Goal: Information Seeking & Learning: Check status

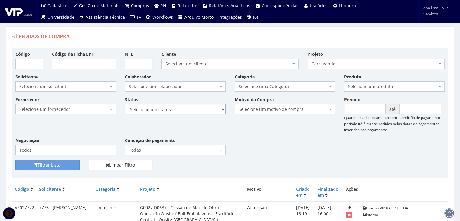
drag, startPoint x: 0, startPoint y: 0, endPoint x: 203, endPoint y: 114, distance: 232.3
click at [204, 107] on select "Selecione um status Cancelado Aguardando Aprovação Diretoria Pedido Aprovado Ag…" at bounding box center [175, 109] width 100 height 10
select select "1"
click at [125, 104] on select "Selecione um status Cancelado Aguardando Aprovação Diretoria Pedido Aprovado Ag…" at bounding box center [175, 109] width 100 height 10
drag, startPoint x: 54, startPoint y: 166, endPoint x: 19, endPoint y: 154, distance: 36.7
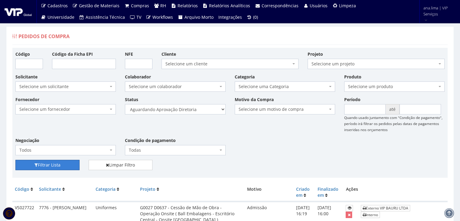
click at [53, 166] on button "Filtrar Lista" at bounding box center [47, 165] width 64 height 10
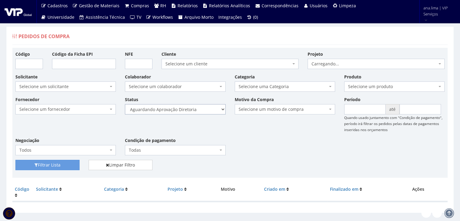
click at [198, 109] on select "Selecione um status Cancelado Aguardando Aprovação Diretoria Pedido Aprovado Ag…" at bounding box center [175, 109] width 100 height 10
select select "4"
click at [125, 104] on select "Selecione um status Cancelado Aguardando Aprovação Diretoria Pedido Aprovado Ag…" at bounding box center [175, 109] width 100 height 10
click at [69, 164] on button "Filtrar Lista" at bounding box center [47, 165] width 64 height 10
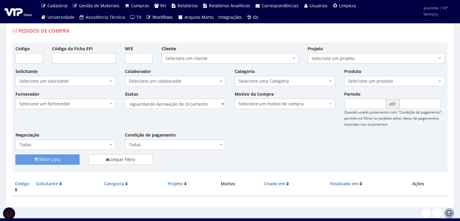
scroll to position [12, 0]
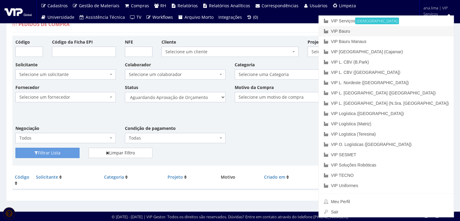
click at [401, 29] on link "VIP Bauru" at bounding box center [386, 31] width 135 height 10
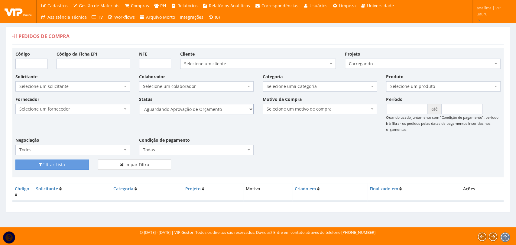
click at [235, 113] on select "Selecione um status Cancelado Aguardando Aprovação Diretoria Pedido Aprovado Ag…" at bounding box center [196, 109] width 115 height 10
select select "1"
click at [139, 104] on select "Selecione um status Cancelado Aguardando Aprovação Diretoria Pedido Aprovado Ag…" at bounding box center [196, 109] width 115 height 10
click at [50, 164] on button "Filtrar Lista" at bounding box center [51, 165] width 73 height 10
click at [219, 111] on select "Selecione um status Cancelado Aguardando Aprovação Diretoria Pedido Aprovado Ag…" at bounding box center [196, 109] width 115 height 10
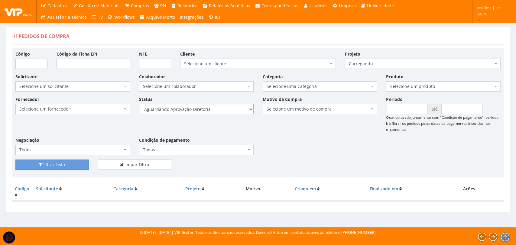
select select "4"
click at [139, 104] on select "Selecione um status Cancelado Aguardando Aprovação Diretoria Pedido Aprovado Ag…" at bounding box center [196, 109] width 115 height 10
click at [69, 164] on button "Filtrar Lista" at bounding box center [51, 165] width 73 height 10
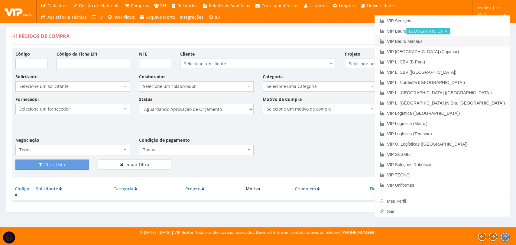
click at [475, 44] on link "VIP Bauru Manaus" at bounding box center [442, 41] width 135 height 10
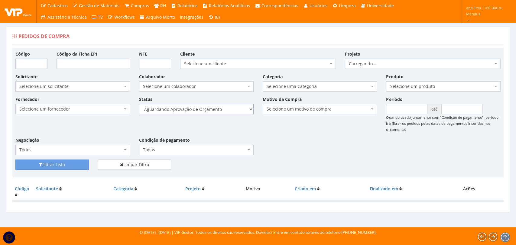
click at [223, 107] on select "Selecione um status Cancelado Aguardando Aprovação Diretoria Pedido Aprovado Ag…" at bounding box center [196, 109] width 115 height 10
select select "1"
click at [139, 104] on select "Selecione um status Cancelado Aguardando Aprovação Diretoria Pedido Aprovado Ag…" at bounding box center [196, 109] width 115 height 10
click at [75, 160] on button "Filtrar Lista" at bounding box center [51, 165] width 73 height 10
click at [223, 110] on select "Selecione um status Cancelado Aguardando Aprovação Diretoria Pedido Aprovado Ag…" at bounding box center [196, 109] width 115 height 10
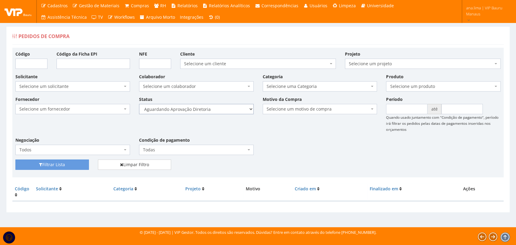
select select "4"
click at [139, 104] on select "Selecione um status Cancelado Aguardando Aprovação Diretoria Pedido Aprovado Ag…" at bounding box center [196, 109] width 115 height 10
click at [74, 165] on button "Filtrar Lista" at bounding box center [51, 165] width 73 height 10
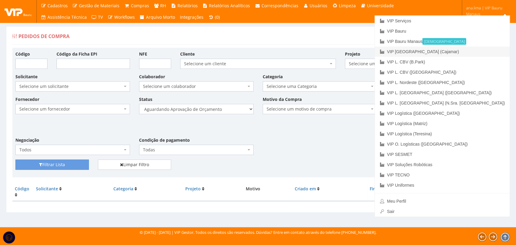
drag, startPoint x: 471, startPoint y: 53, endPoint x: 341, endPoint y: 95, distance: 136.9
click at [471, 54] on link "VIP [GEOGRAPHIC_DATA] (Cajamar)" at bounding box center [442, 52] width 135 height 10
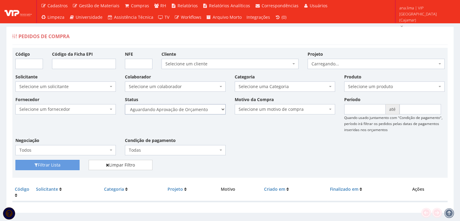
click at [198, 110] on select "Selecione um status Cancelado Aguardando Aprovação Diretoria Pedido Aprovado Ag…" at bounding box center [175, 109] width 100 height 10
select select "1"
click at [125, 104] on select "Selecione um status Cancelado Aguardando Aprovação Diretoria Pedido Aprovado Ag…" at bounding box center [175, 109] width 100 height 10
click at [62, 161] on button "Filtrar Lista" at bounding box center [47, 165] width 64 height 10
click at [202, 109] on select "Selecione um status Cancelado Aguardando Aprovação Diretoria Pedido Aprovado Ag…" at bounding box center [175, 109] width 100 height 10
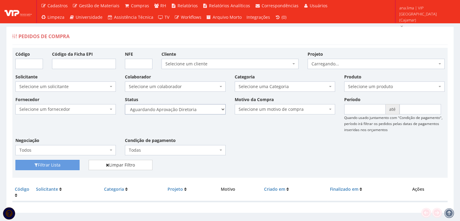
select select "4"
click at [125, 104] on select "Selecione um status Cancelado Aguardando Aprovação Diretoria Pedido Aprovado Ag…" at bounding box center [175, 109] width 100 height 10
click at [57, 164] on button "Filtrar Lista" at bounding box center [47, 165] width 64 height 10
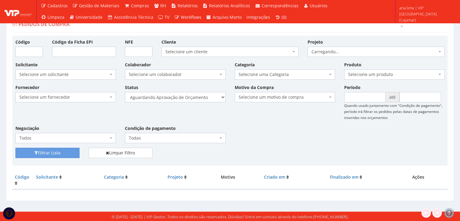
scroll to position [12, 0]
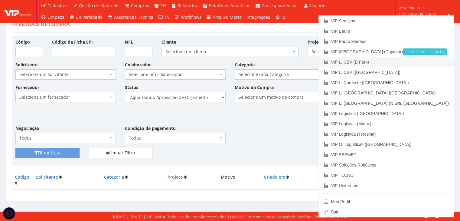
click at [424, 62] on link "VIP L. CBV (B.Park)" at bounding box center [386, 62] width 135 height 10
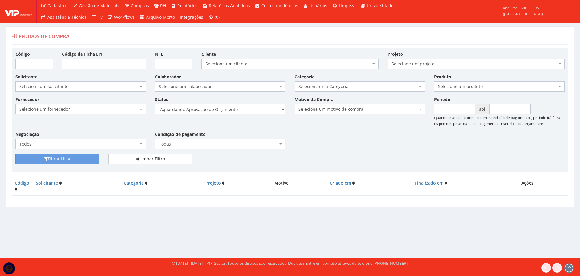
click at [265, 106] on select "Selecione um status Cancelado Aguardando Aprovação Diretoria Pedido Aprovado Ag…" at bounding box center [220, 109] width 131 height 10
select select "1"
click at [155, 104] on select "Selecione um status Cancelado Aguardando Aprovação Diretoria Pedido Aprovado Ag…" at bounding box center [220, 109] width 131 height 10
click at [91, 158] on button "Filtrar Lista" at bounding box center [57, 159] width 84 height 10
drag, startPoint x: 0, startPoint y: 0, endPoint x: 239, endPoint y: 112, distance: 264.0
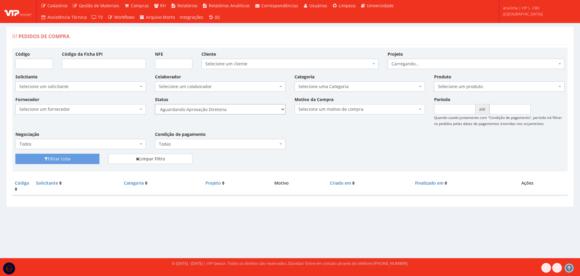
click at [239, 112] on select "Selecione um status Cancelado Aguardando Aprovação Diretoria Pedido Aprovado Ag…" at bounding box center [220, 109] width 131 height 10
select select "4"
click at [155, 104] on select "Selecione um status Cancelado Aguardando Aprovação Diretoria Pedido Aprovado Ag…" at bounding box center [220, 109] width 131 height 10
click at [76, 158] on button "Filtrar Lista" at bounding box center [57, 159] width 84 height 10
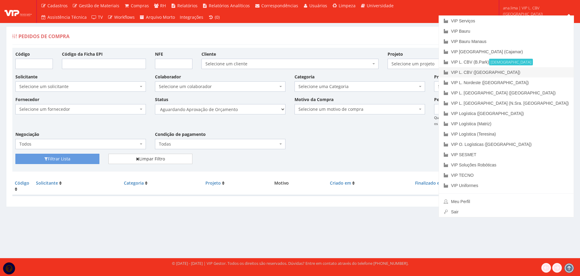
click at [537, 75] on link "VIP L. CBV ([GEOGRAPHIC_DATA])" at bounding box center [506, 72] width 135 height 10
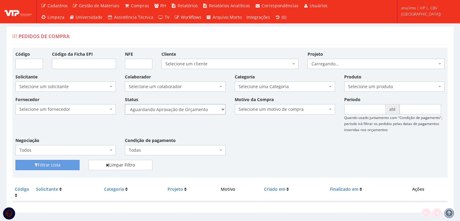
click at [199, 109] on select "Selecione um status Cancelado Aguardando Aprovação Diretoria Pedido Aprovado Ag…" at bounding box center [175, 109] width 100 height 10
select select "1"
click at [125, 104] on select "Selecione um status Cancelado Aguardando Aprovação Diretoria Pedido Aprovado Ag…" at bounding box center [175, 109] width 100 height 10
click at [60, 161] on button "Filtrar Lista" at bounding box center [47, 165] width 64 height 10
click at [191, 110] on select "Selecione um status Cancelado Aguardando Aprovação Diretoria Pedido Aprovado Ag…" at bounding box center [175, 109] width 100 height 10
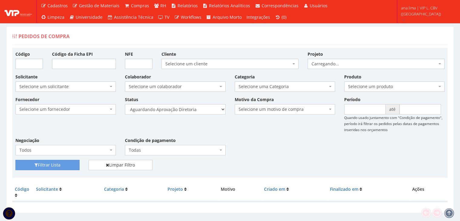
select select "4"
click at [125, 104] on select "Selecione um status Cancelado Aguardando Aprovação Diretoria Pedido Aprovado Ag…" at bounding box center [175, 109] width 100 height 10
click at [52, 164] on button "Filtrar Lista" at bounding box center [47, 165] width 64 height 10
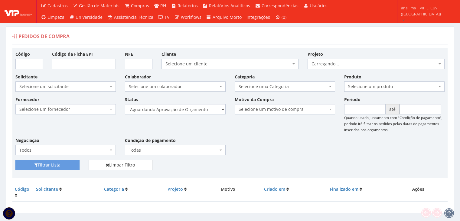
scroll to position [12, 0]
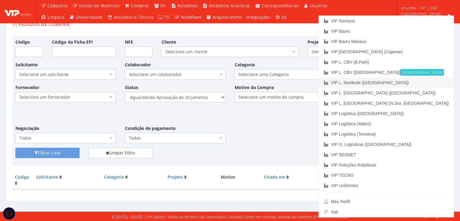
click at [420, 81] on link "VIP L. Nordeste ([GEOGRAPHIC_DATA])" at bounding box center [386, 82] width 135 height 10
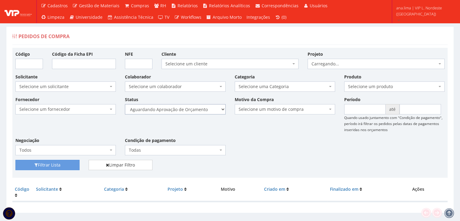
drag, startPoint x: 0, startPoint y: 0, endPoint x: 195, endPoint y: 108, distance: 223.1
click at [195, 108] on select "Selecione um status Cancelado Aguardando Aprovação Diretoria Pedido Aprovado Ag…" at bounding box center [175, 109] width 100 height 10
select select "1"
click at [125, 104] on select "Selecione um status Cancelado Aguardando Aprovação Diretoria Pedido Aprovado Ag…" at bounding box center [175, 109] width 100 height 10
click at [54, 165] on button "Filtrar Lista" at bounding box center [47, 165] width 64 height 10
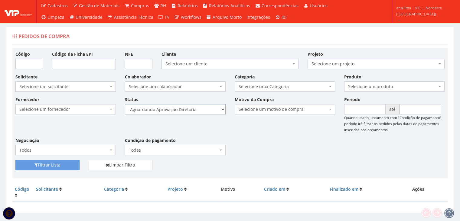
click at [186, 112] on select "Selecione um status Cancelado Aguardando Aprovação Diretoria Pedido Aprovado Ag…" at bounding box center [175, 109] width 100 height 10
select select "4"
click at [125, 104] on select "Selecione um status Cancelado Aguardando Aprovação Diretoria Pedido Aprovado Ag…" at bounding box center [175, 109] width 100 height 10
click at [63, 161] on button "Filtrar Lista" at bounding box center [47, 165] width 64 height 10
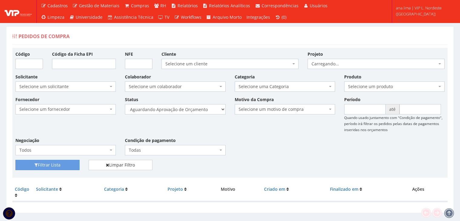
scroll to position [12, 0]
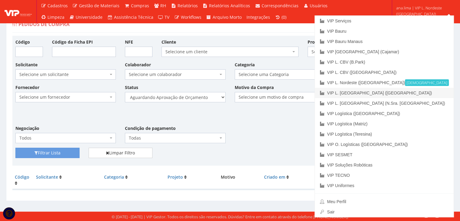
click at [432, 91] on link "VIP L. [GEOGRAPHIC_DATA] ([GEOGRAPHIC_DATA])" at bounding box center [384, 93] width 139 height 10
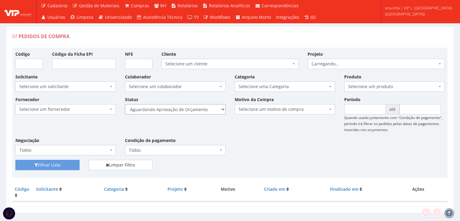
drag, startPoint x: 0, startPoint y: 0, endPoint x: 210, endPoint y: 110, distance: 237.1
click at [210, 110] on select "Selecione um status Cancelado Aguardando Aprovação Diretoria Pedido Aprovado Ag…" at bounding box center [175, 109] width 100 height 10
select select "1"
click at [125, 104] on select "Selecione um status Cancelado Aguardando Aprovação Diretoria Pedido Aprovado Ag…" at bounding box center [175, 109] width 100 height 10
click at [35, 169] on button "Filtrar Lista" at bounding box center [47, 165] width 64 height 10
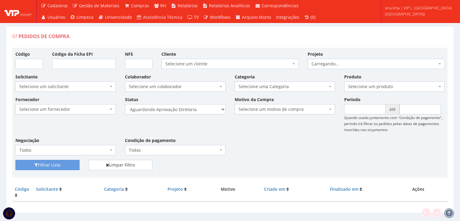
scroll to position [12, 0]
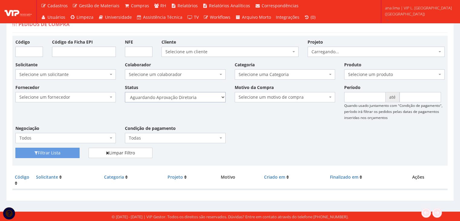
click at [203, 96] on select "Selecione um status Cancelado Aguardando Aprovação Diretoria Pedido Aprovado Ag…" at bounding box center [175, 97] width 100 height 10
select select "4"
click at [125, 92] on select "Selecione um status Cancelado Aguardando Aprovação Diretoria Pedido Aprovado Ag…" at bounding box center [175, 97] width 100 height 10
click at [47, 154] on button "Filtrar Lista" at bounding box center [47, 153] width 64 height 10
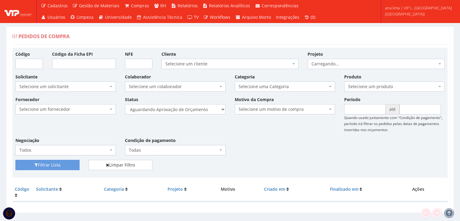
scroll to position [12, 0]
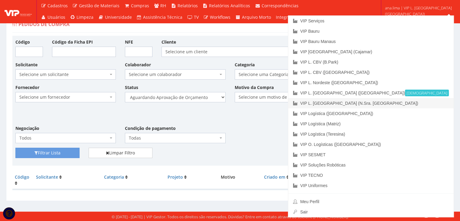
click at [427, 103] on link "VIP L. [GEOGRAPHIC_DATA] (N.Sra. [GEOGRAPHIC_DATA])" at bounding box center [370, 103] width 165 height 10
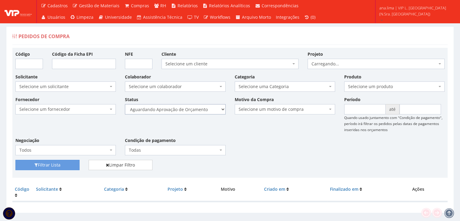
drag, startPoint x: 0, startPoint y: 0, endPoint x: 213, endPoint y: 112, distance: 240.6
click at [213, 112] on select "Selecione um status Cancelado Aguardando Aprovação Diretoria Pedido Aprovado Ag…" at bounding box center [175, 109] width 100 height 10
select select "1"
click at [125, 104] on select "Selecione um status Cancelado Aguardando Aprovação Diretoria Pedido Aprovado Ag…" at bounding box center [175, 109] width 100 height 10
click at [67, 162] on button "Filtrar Lista" at bounding box center [47, 165] width 64 height 10
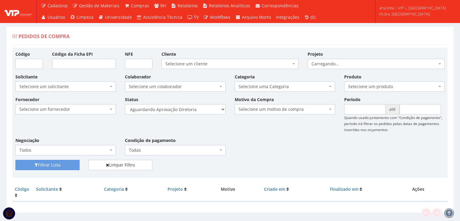
click at [207, 110] on select "Selecione um status Cancelado Aguardando Aprovação Diretoria Pedido Aprovado Ag…" at bounding box center [175, 109] width 100 height 10
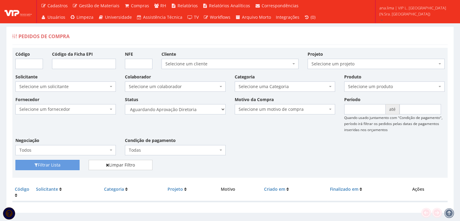
select select "4"
click at [125, 104] on select "Selecione um status Cancelado Aguardando Aprovação Diretoria Pedido Aprovado Ag…" at bounding box center [175, 109] width 100 height 10
click at [65, 164] on button "Filtrar Lista" at bounding box center [47, 165] width 64 height 10
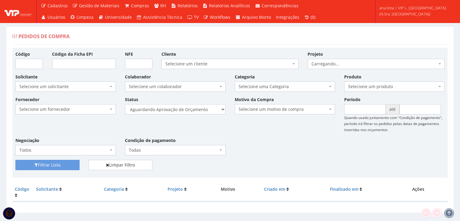
scroll to position [12, 0]
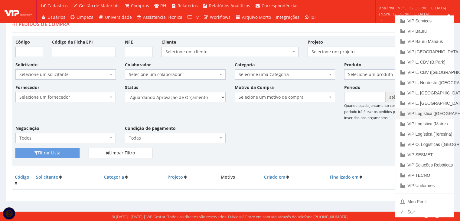
click at [432, 110] on link "VIP Logística ([GEOGRAPHIC_DATA])" at bounding box center [424, 113] width 58 height 10
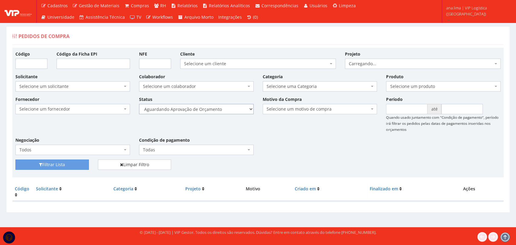
click at [228, 112] on select "Selecione um status Cancelado Aguardando Aprovação Diretoria Pedido Aprovado Ag…" at bounding box center [196, 109] width 115 height 10
select select "1"
click at [139, 104] on select "Selecione um status Cancelado Aguardando Aprovação Diretoria Pedido Aprovado Ag…" at bounding box center [196, 109] width 115 height 10
click at [76, 165] on button "Filtrar Lista" at bounding box center [51, 165] width 73 height 10
click at [226, 108] on select "Selecione um status Cancelado Aguardando Aprovação Diretoria Pedido Aprovado Ag…" at bounding box center [196, 109] width 115 height 10
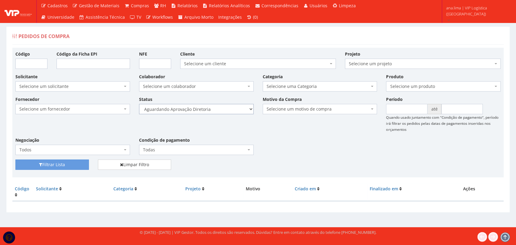
select select "4"
click at [139, 104] on select "Selecione um status Cancelado Aguardando Aprovação Diretoria Pedido Aprovado Ag…" at bounding box center [196, 109] width 115 height 10
click at [73, 165] on button "Filtrar Lista" at bounding box center [51, 165] width 73 height 10
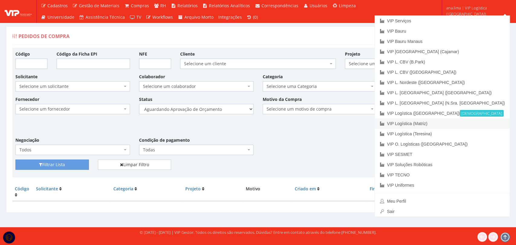
click at [460, 128] on link "VIP Logística (Matriz)" at bounding box center [442, 124] width 135 height 10
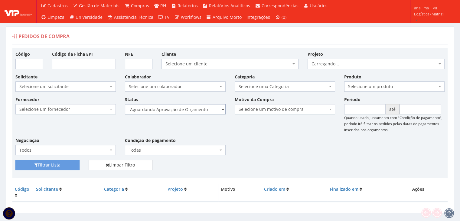
click at [204, 108] on select "Selecione um status Cancelado Aguardando Aprovação Diretoria Pedido Aprovado Ag…" at bounding box center [175, 109] width 100 height 10
select select "1"
click at [125, 104] on select "Selecione um status Cancelado Aguardando Aprovação Diretoria Pedido Aprovado Ag…" at bounding box center [175, 109] width 100 height 10
click at [60, 165] on button "Filtrar Lista" at bounding box center [47, 165] width 64 height 10
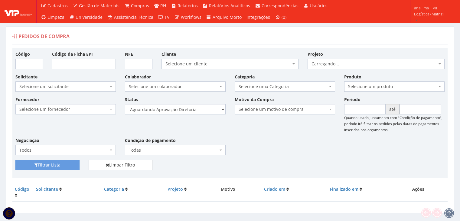
scroll to position [12, 0]
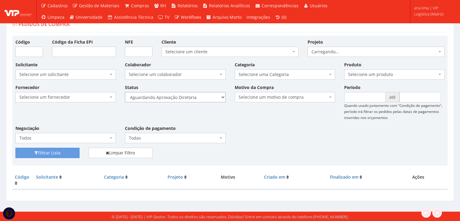
click at [208, 97] on select "Selecione um status Cancelado Aguardando Aprovação Diretoria Pedido Aprovado Ag…" at bounding box center [175, 97] width 100 height 10
select select "4"
click at [125, 92] on select "Selecione um status Cancelado Aguardando Aprovação Diretoria Pedido Aprovado Ag…" at bounding box center [175, 97] width 100 height 10
click at [63, 153] on button "Filtrar Lista" at bounding box center [47, 153] width 64 height 10
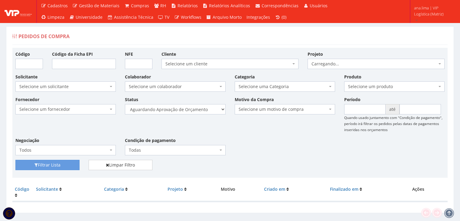
scroll to position [12, 0]
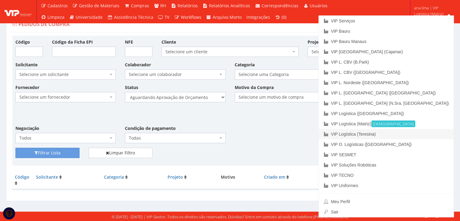
click at [418, 136] on link "VIP Logística (Teresina)" at bounding box center [386, 134] width 135 height 10
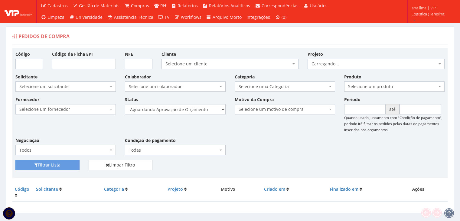
click at [201, 110] on select "Selecione um status Cancelado Aguardando Aprovação Diretoria Pedido Aprovado Ag…" at bounding box center [175, 109] width 100 height 10
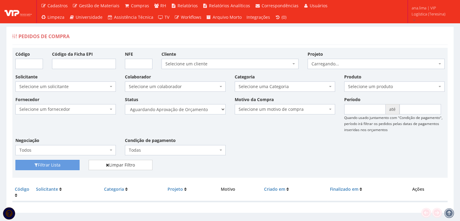
select select "1"
click at [125, 104] on select "Selecione um status Cancelado Aguardando Aprovação Diretoria Pedido Aprovado Ag…" at bounding box center [175, 109] width 100 height 10
click at [65, 162] on button "Filtrar Lista" at bounding box center [47, 165] width 64 height 10
click at [203, 111] on select "Selecione um status Cancelado Aguardando Aprovação Diretoria Pedido Aprovado Ag…" at bounding box center [175, 109] width 100 height 10
select select "4"
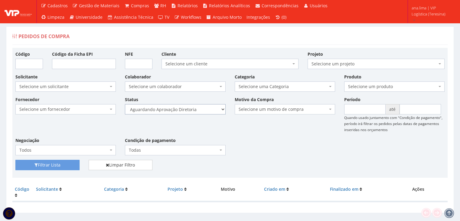
click at [125, 104] on select "Selecione um status Cancelado Aguardando Aprovação Diretoria Pedido Aprovado Ag…" at bounding box center [175, 109] width 100 height 10
click at [67, 164] on button "Filtrar Lista" at bounding box center [47, 165] width 64 height 10
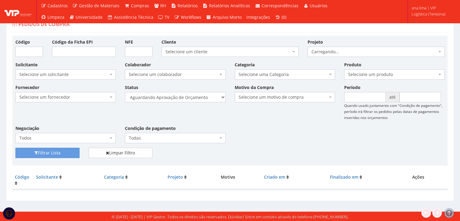
scroll to position [12, 0]
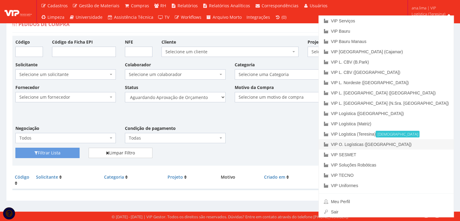
click at [426, 142] on link "VIP O. Logísticas ([GEOGRAPHIC_DATA])" at bounding box center [386, 144] width 135 height 10
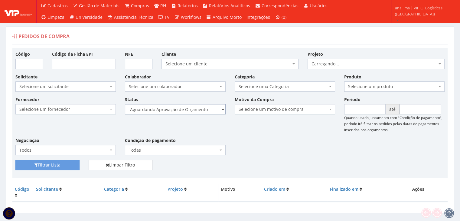
click at [210, 110] on select "Selecione um status Cancelado Aguardando Aprovação Diretoria Pedido Aprovado Ag…" at bounding box center [175, 109] width 100 height 10
select select "1"
click at [125, 104] on select "Selecione um status Cancelado Aguardando Aprovação Diretoria Pedido Aprovado Ag…" at bounding box center [175, 109] width 100 height 10
click at [56, 164] on button "Filtrar Lista" at bounding box center [47, 165] width 64 height 10
click at [204, 110] on select "Selecione um status Cancelado Aguardando Aprovação Diretoria Pedido Aprovado Ag…" at bounding box center [175, 109] width 100 height 10
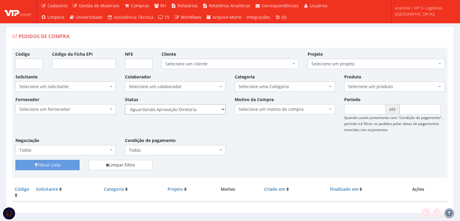
select select "4"
click at [125, 104] on select "Selecione um status Cancelado Aguardando Aprovação Diretoria Pedido Aprovado Ag…" at bounding box center [175, 109] width 100 height 10
click at [59, 167] on button "Filtrar Lista" at bounding box center [47, 165] width 64 height 10
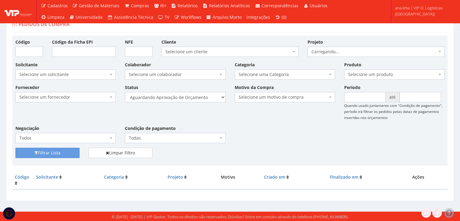
scroll to position [12, 0]
